Goal: Information Seeking & Learning: Learn about a topic

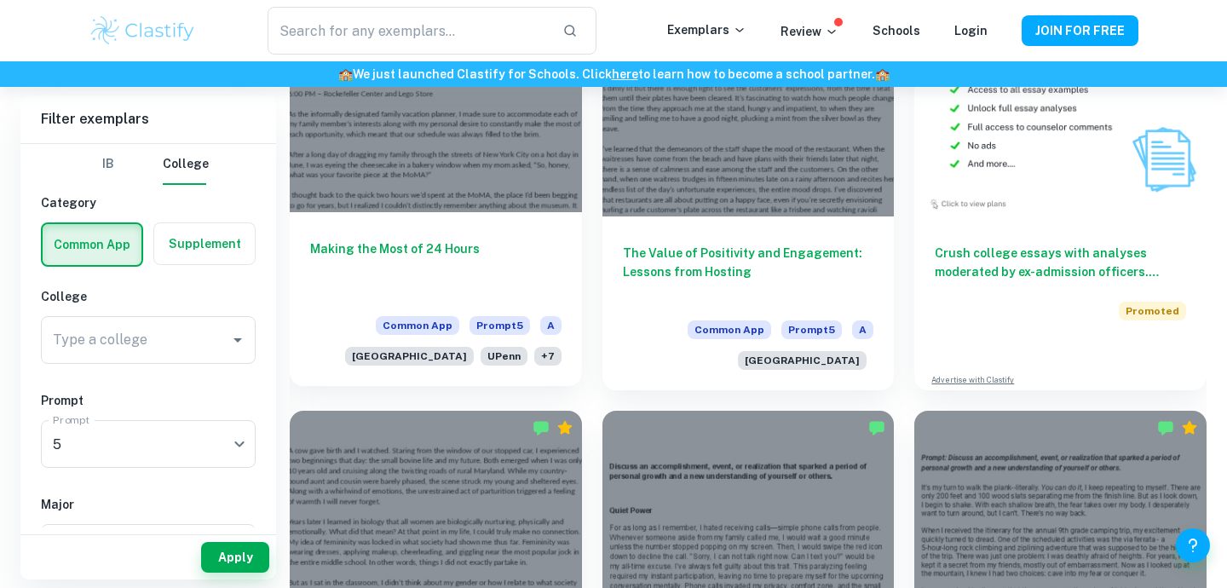
scroll to position [1016, 0]
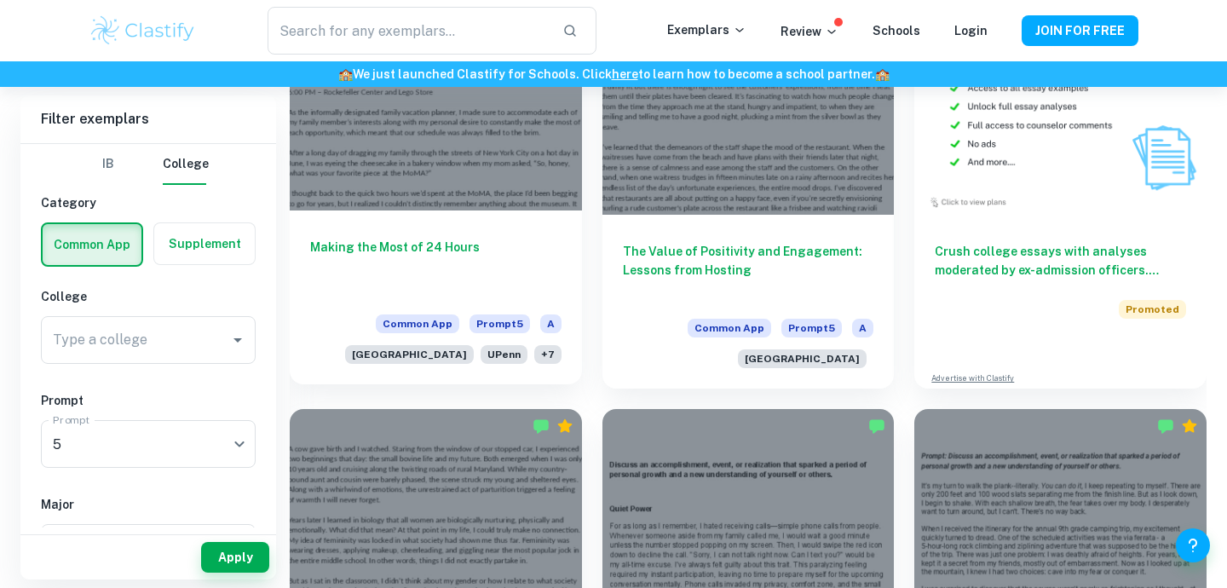
click at [476, 250] on h6 "Making the Most of 24 Hours" at bounding box center [435, 266] width 251 height 56
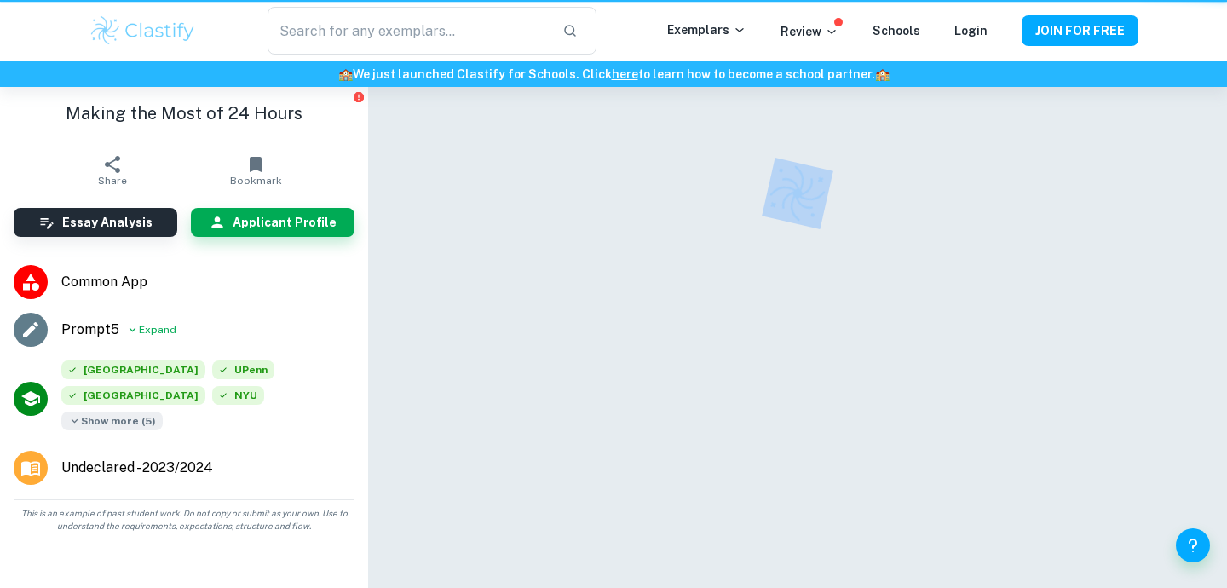
click at [476, 250] on div at bounding box center [798, 363] width 736 height 553
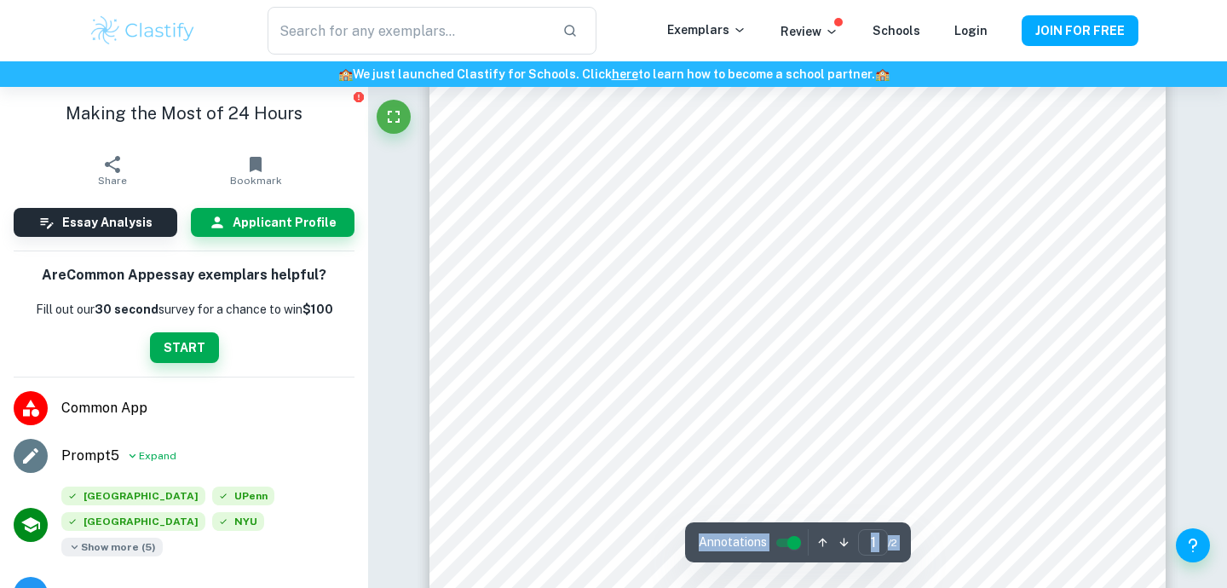
scroll to position [192, 0]
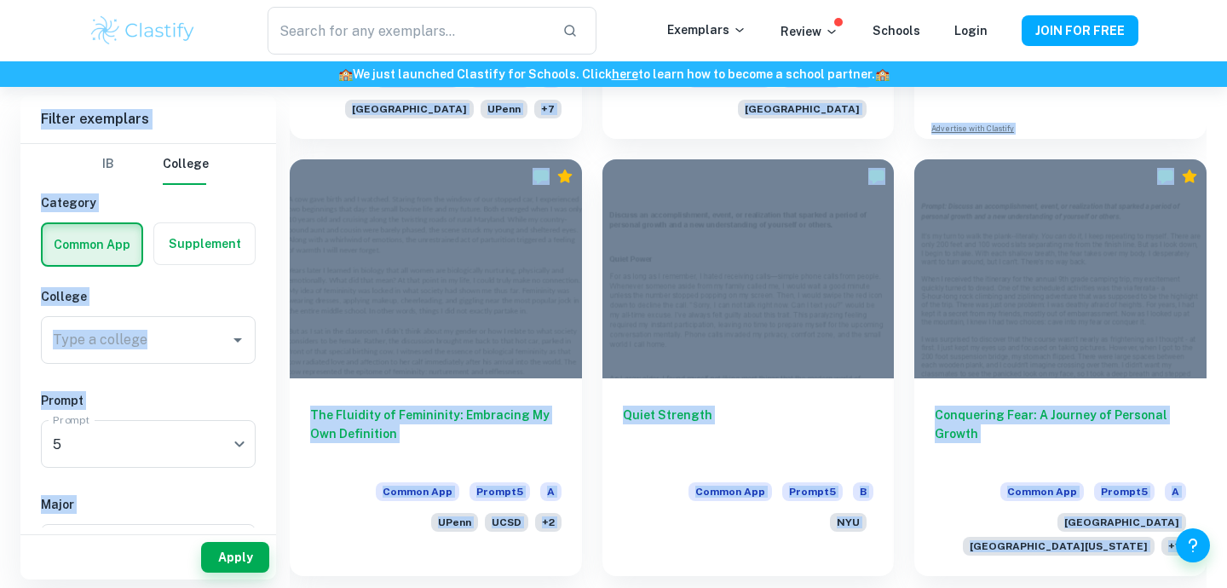
scroll to position [1303, 0]
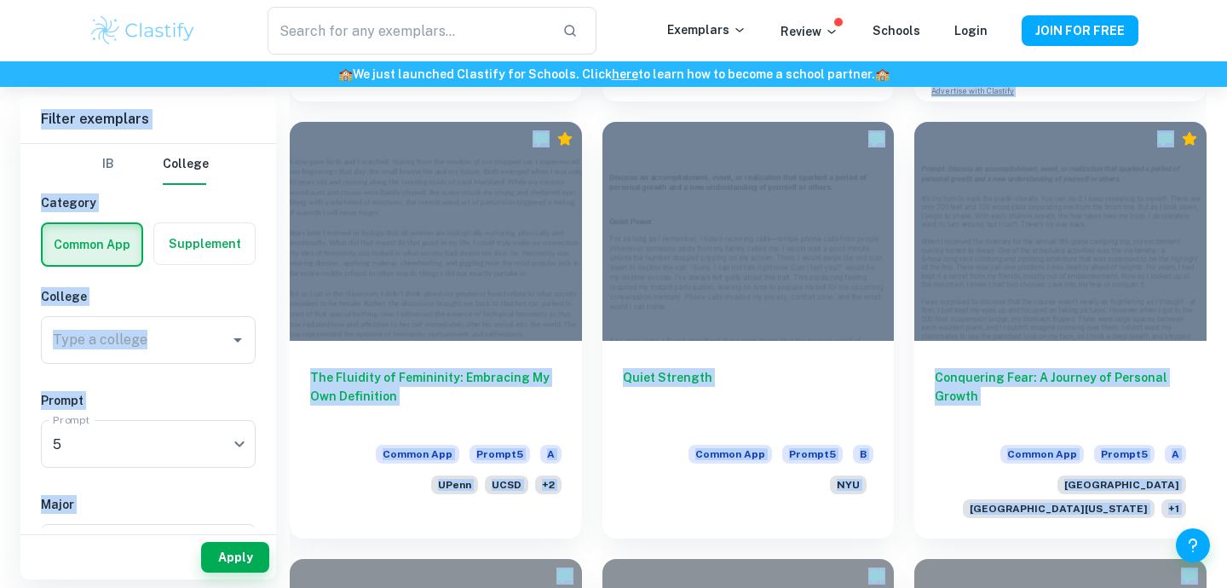
click at [596, 531] on div "Quiet Strength Common App Prompt 5 B NYU" at bounding box center [738, 319] width 313 height 437
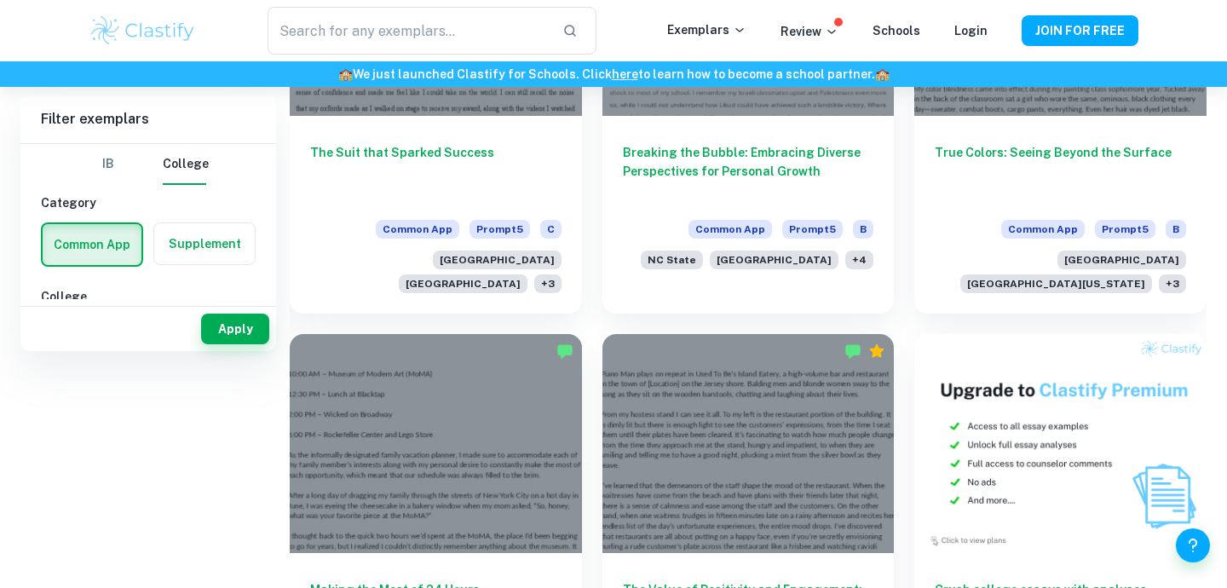
scroll to position [0, 0]
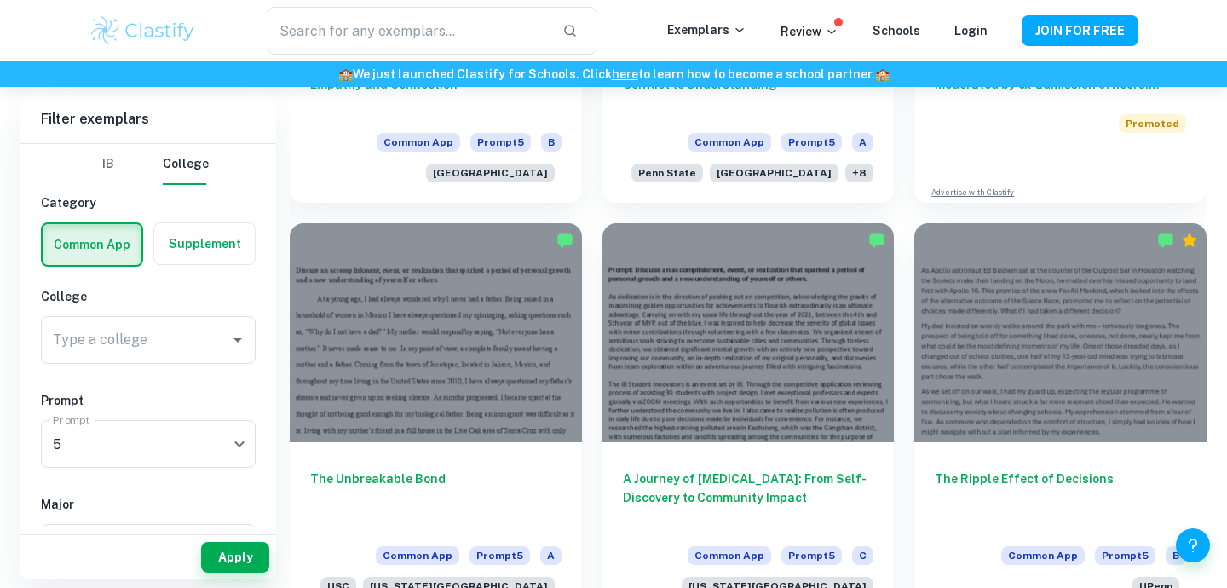
scroll to position [7690, 0]
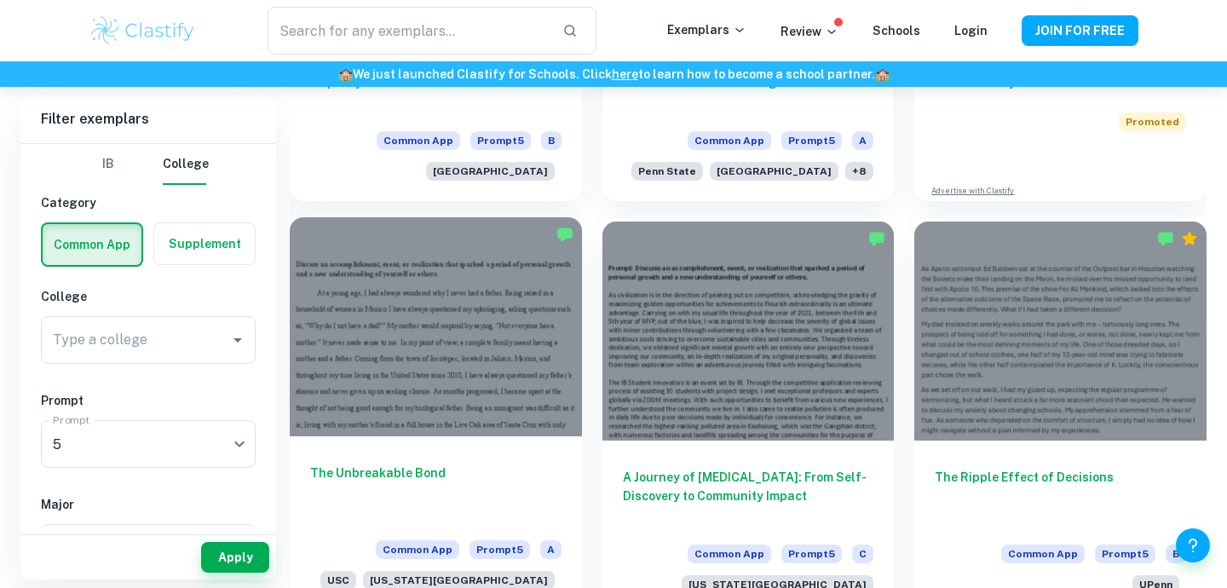
click at [476, 464] on h6 "The Unbreakable Bond" at bounding box center [435, 492] width 251 height 56
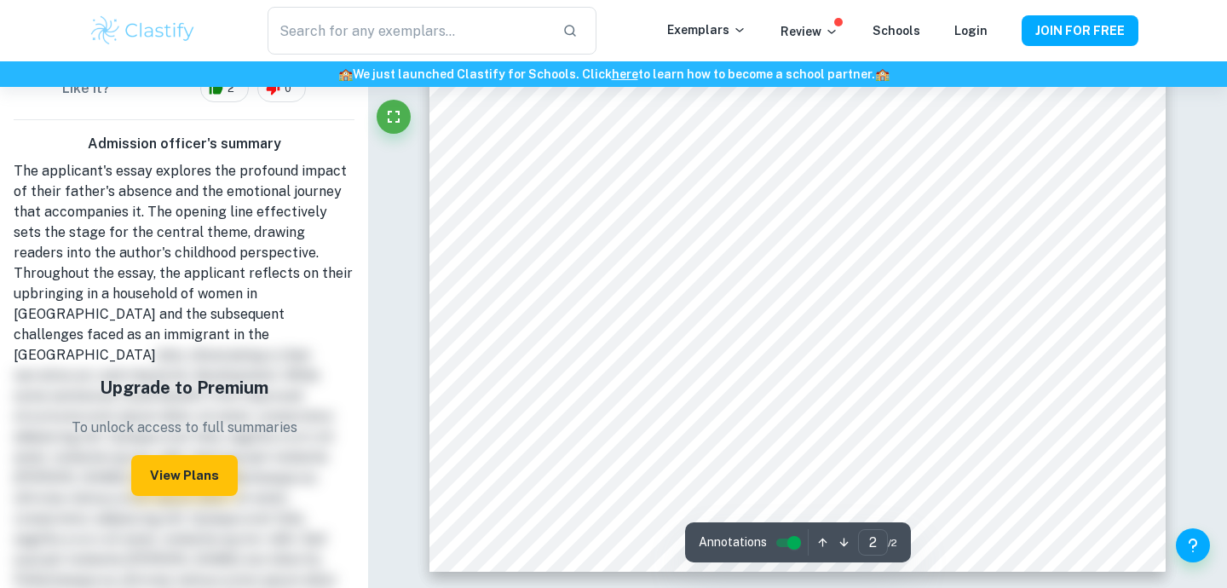
scroll to position [573, 0]
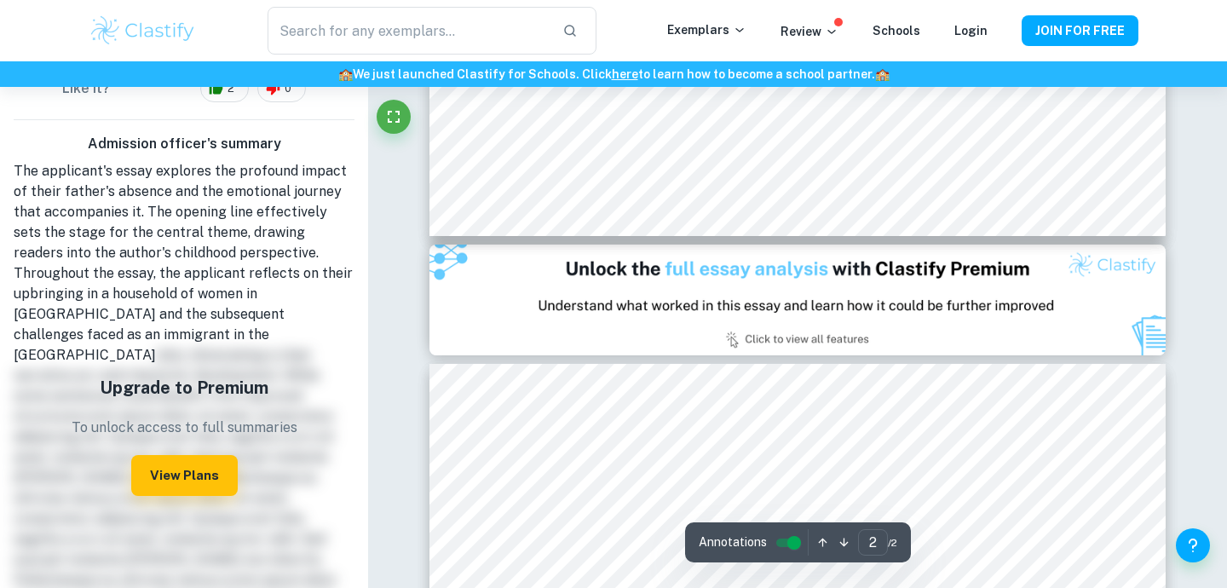
type input "1"
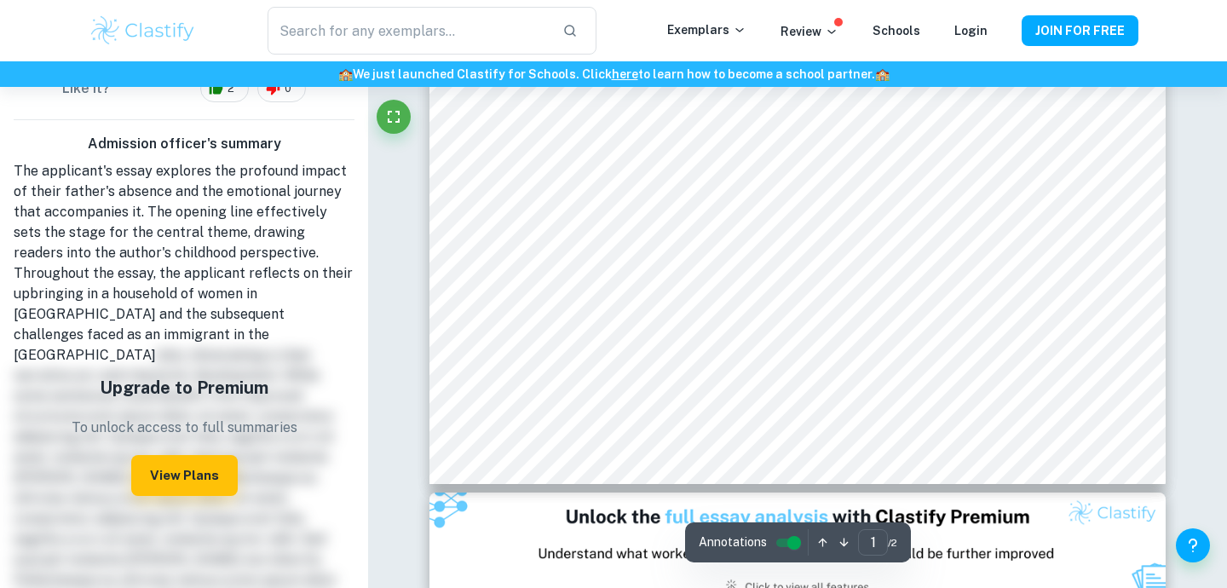
scroll to position [0, 0]
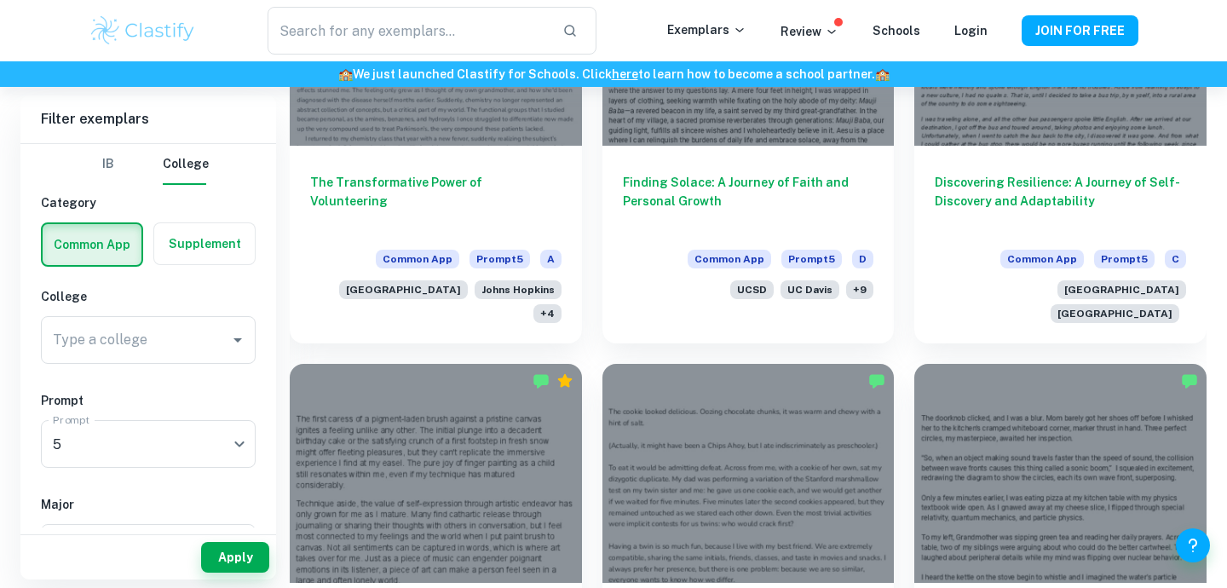
scroll to position [5931, 0]
